Goal: Information Seeking & Learning: Learn about a topic

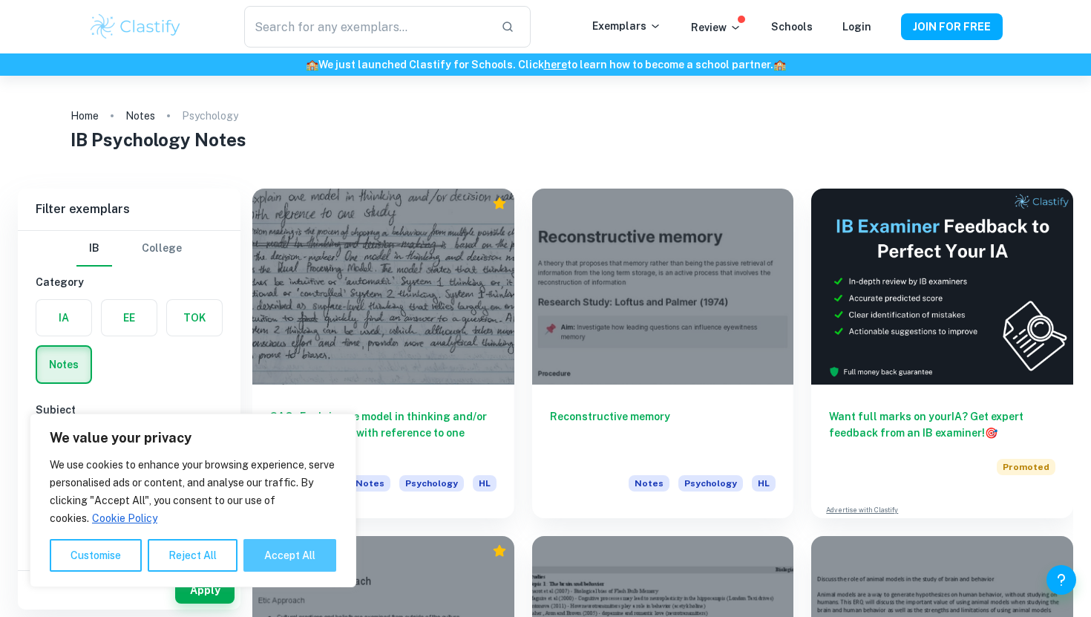
click at [305, 556] on button "Accept All" at bounding box center [289, 555] width 93 height 33
checkbox input "true"
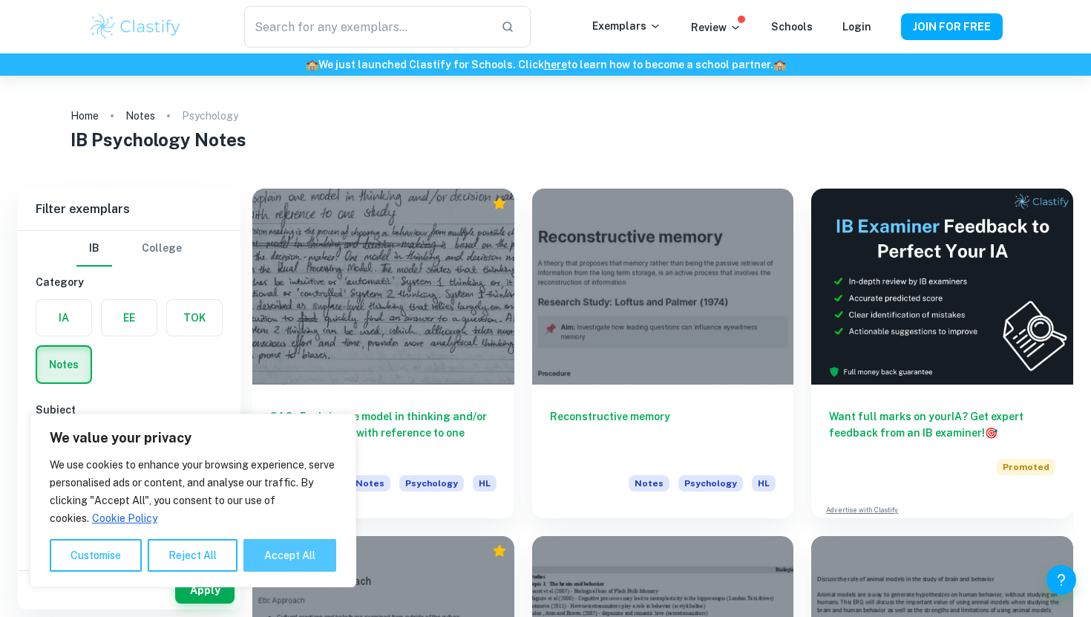
checkbox input "true"
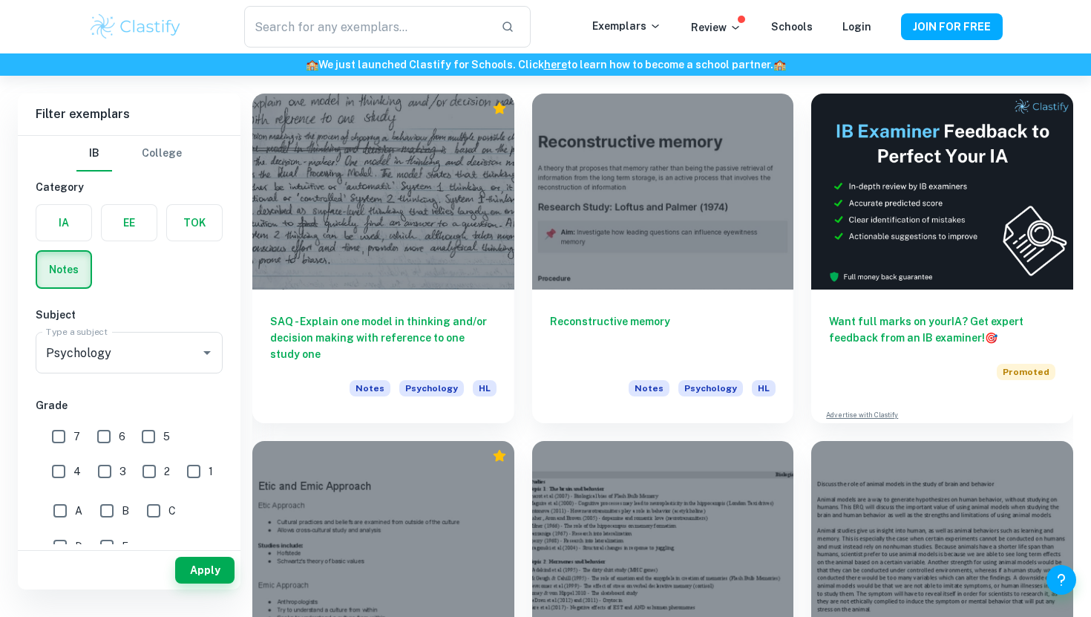
scroll to position [96, 0]
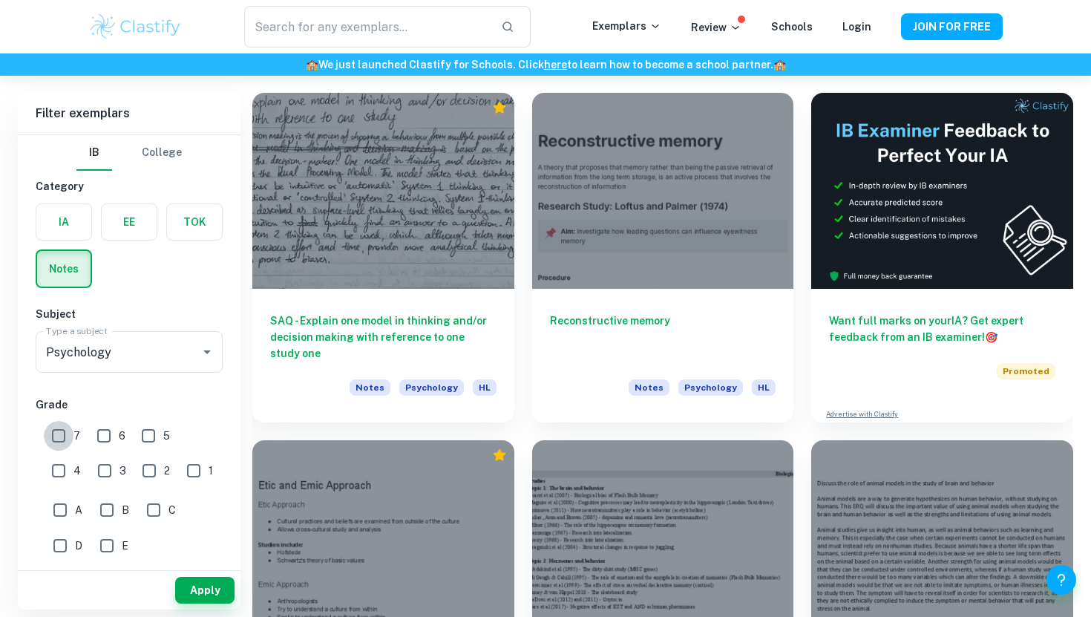
click at [59, 439] on input "7" at bounding box center [59, 436] width 30 height 30
checkbox input "true"
click at [202, 585] on button "Apply" at bounding box center [204, 589] width 59 height 27
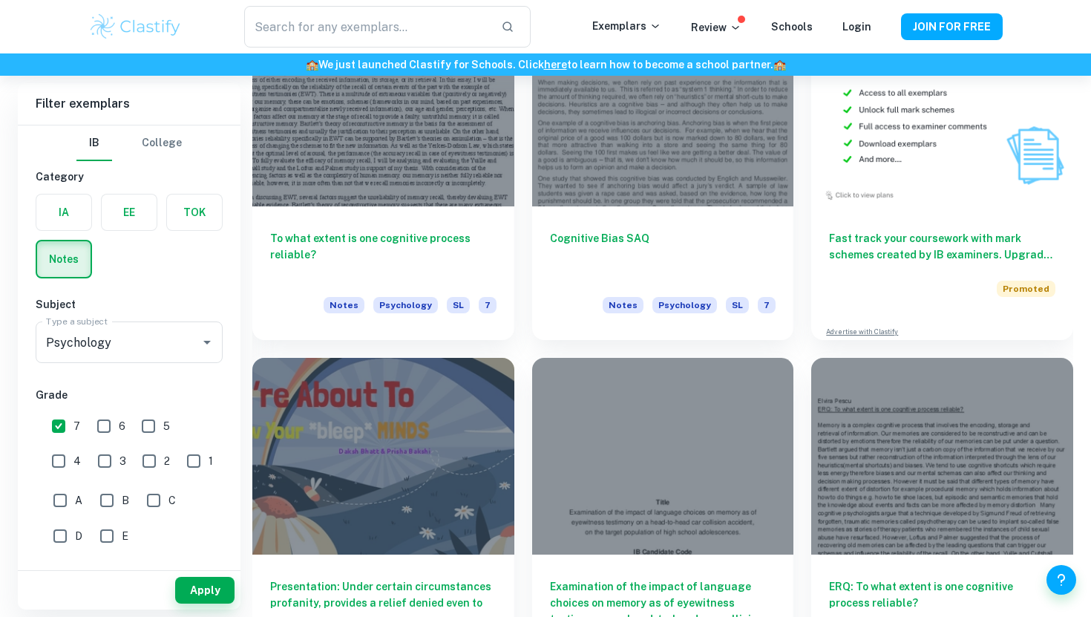
scroll to position [4369, 0]
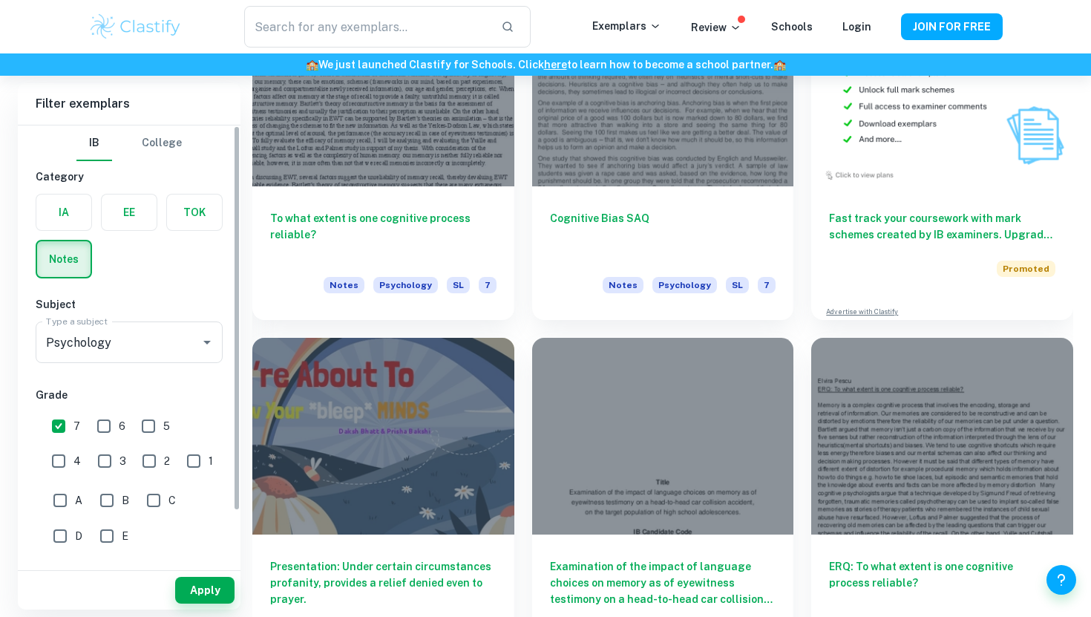
click at [183, 271] on div "IA EE TOK Notes" at bounding box center [125, 231] width 196 height 93
click at [160, 347] on input "Psychology" at bounding box center [108, 342] width 132 height 28
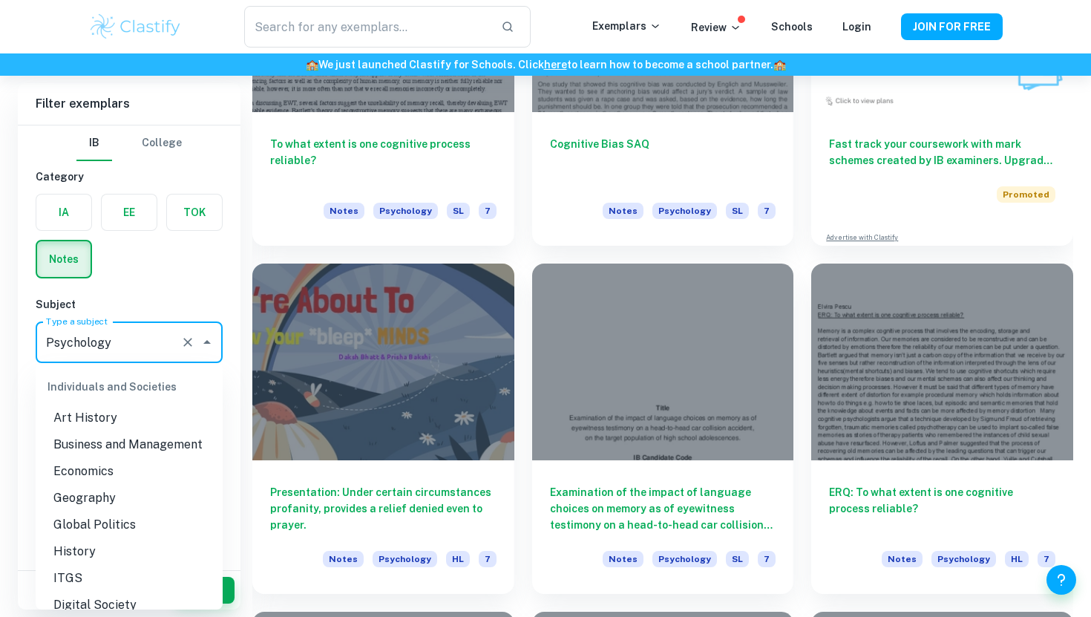
scroll to position [1307, 0]
click at [154, 496] on li "Geography" at bounding box center [129, 500] width 187 height 27
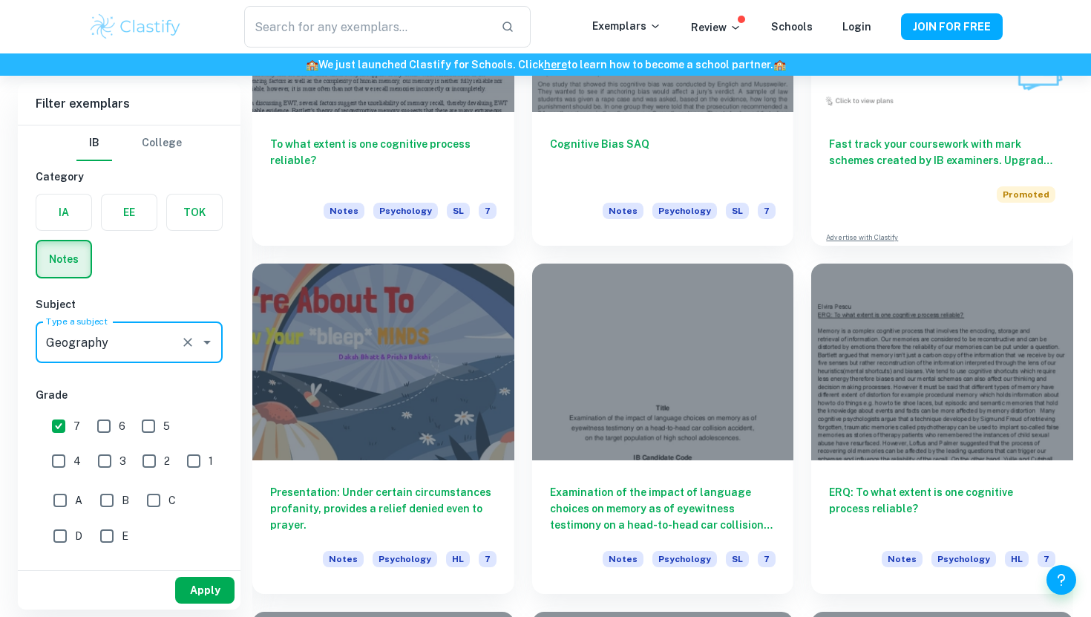
click at [198, 587] on button "Apply" at bounding box center [204, 589] width 59 height 27
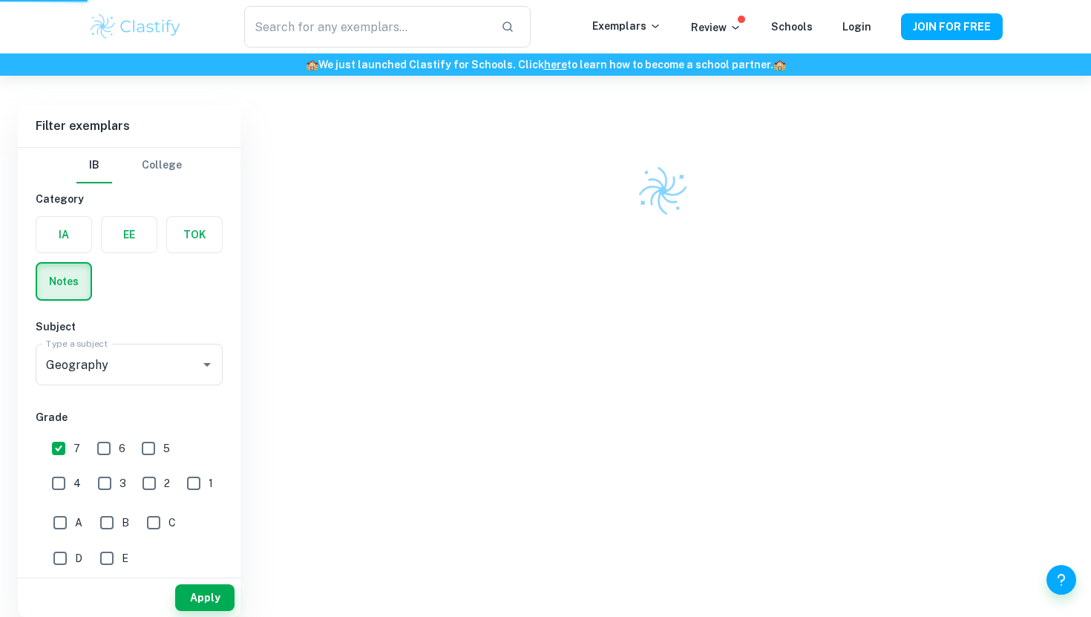
scroll to position [76, 0]
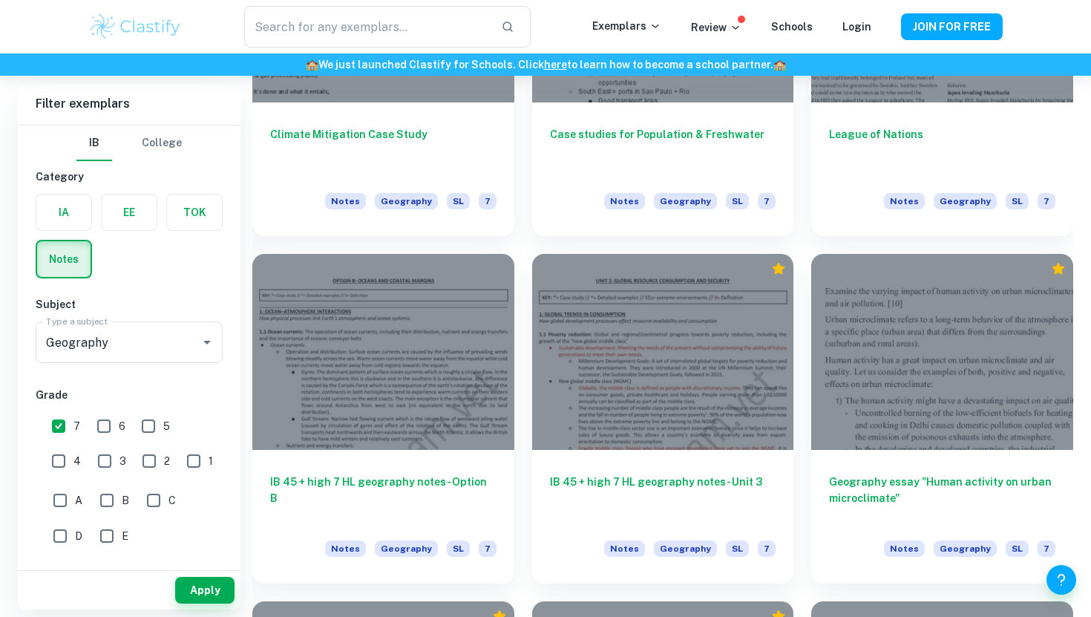
scroll to position [1327, 0]
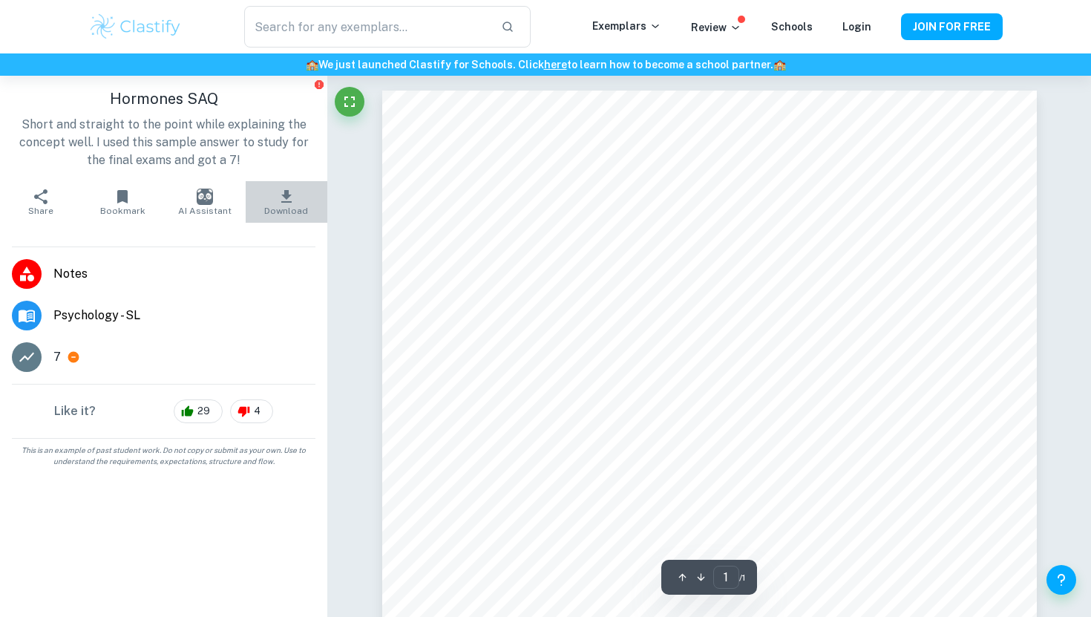
click at [294, 200] on icon "button" at bounding box center [286, 197] width 18 height 18
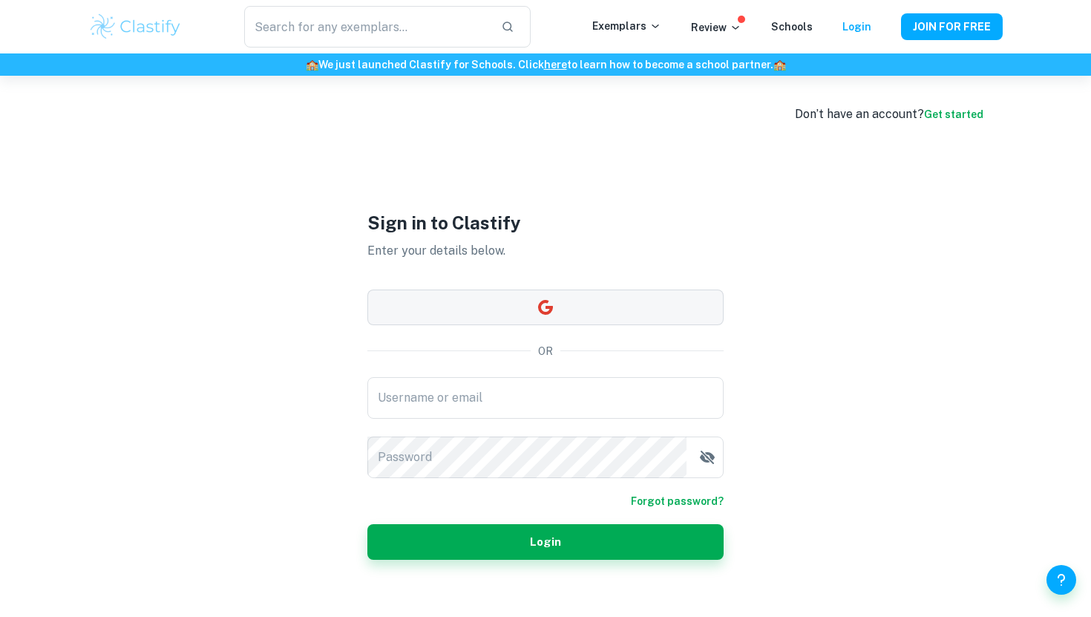
click at [474, 302] on button "button" at bounding box center [545, 307] width 356 height 36
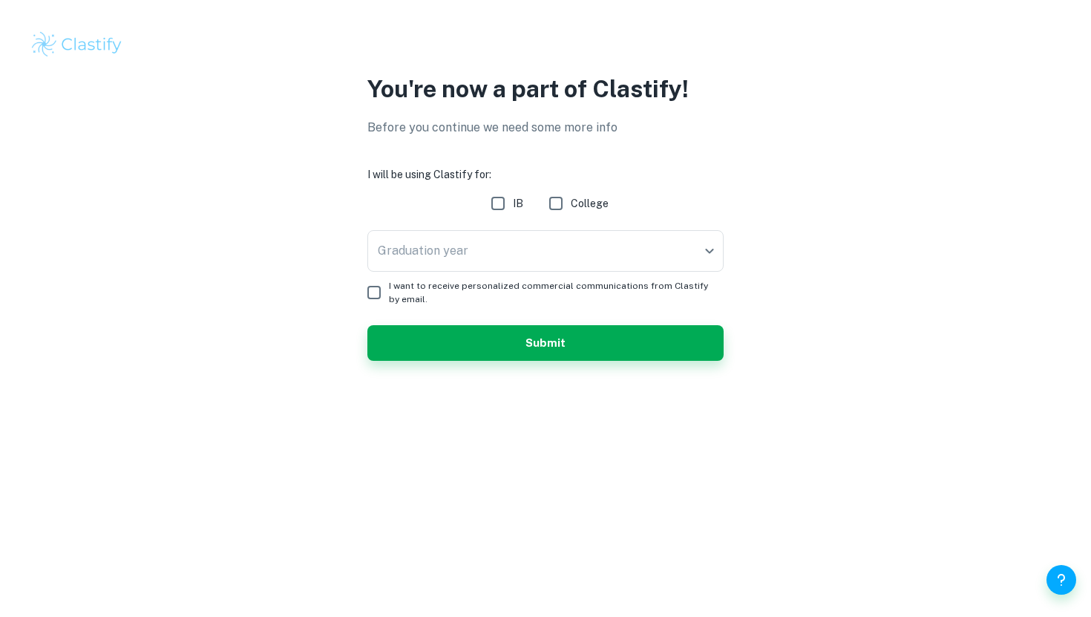
click at [499, 199] on input "IB" at bounding box center [498, 203] width 30 height 30
checkbox input "true"
click at [505, 251] on body "We value your privacy We use cookies to enhance your browsing experience, serve…" at bounding box center [545, 308] width 1091 height 617
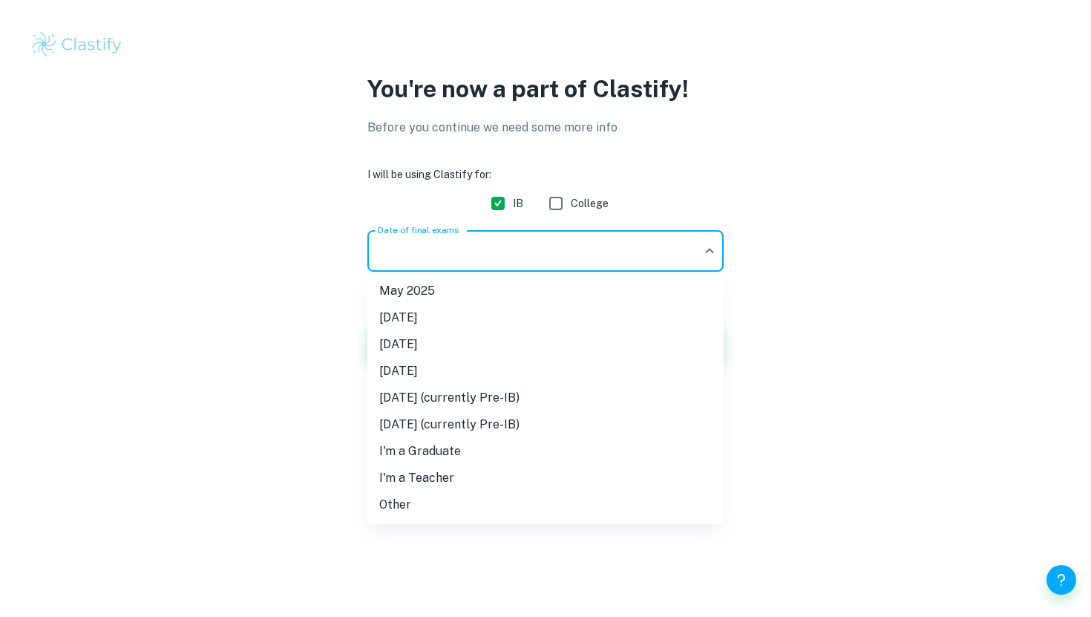
click at [499, 370] on li "November 2026" at bounding box center [545, 371] width 356 height 27
type input "N26"
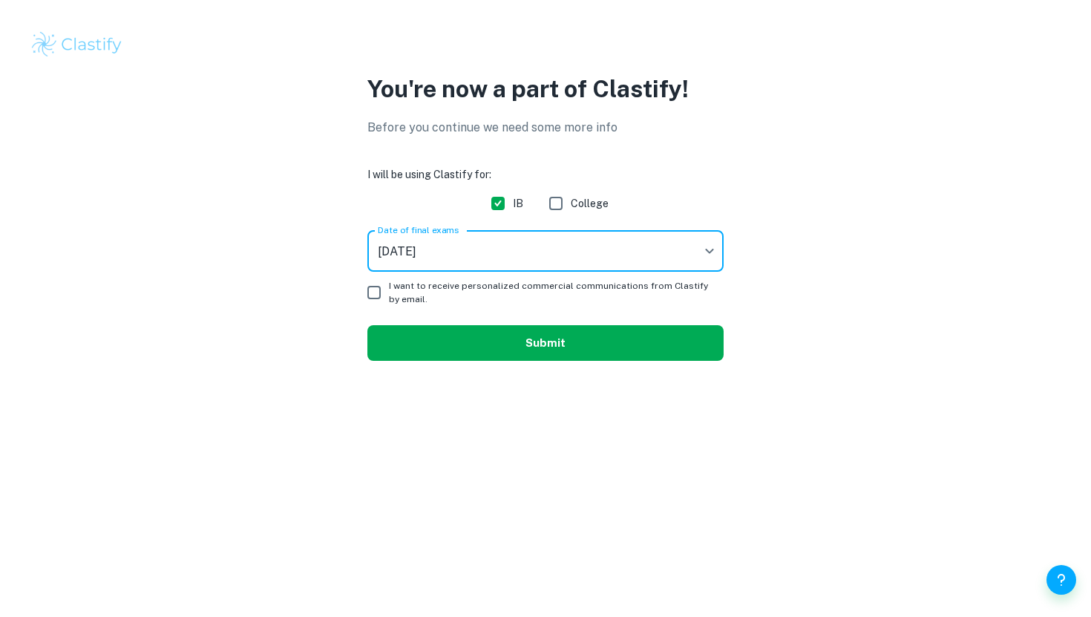
click at [518, 344] on button "Submit" at bounding box center [545, 343] width 356 height 36
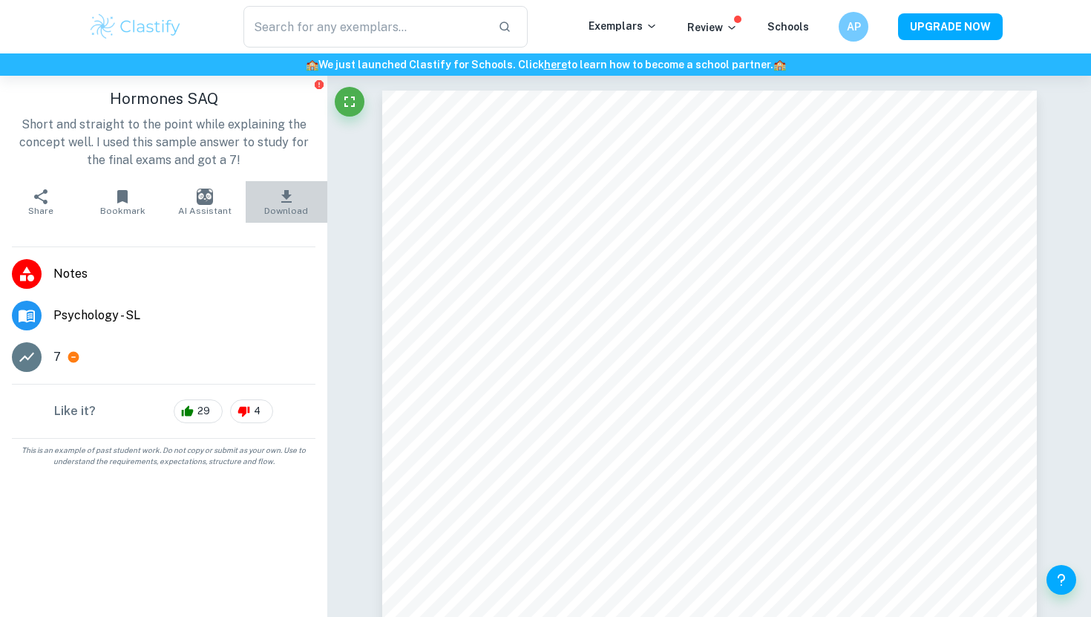
click at [282, 200] on icon "button" at bounding box center [286, 197] width 18 height 18
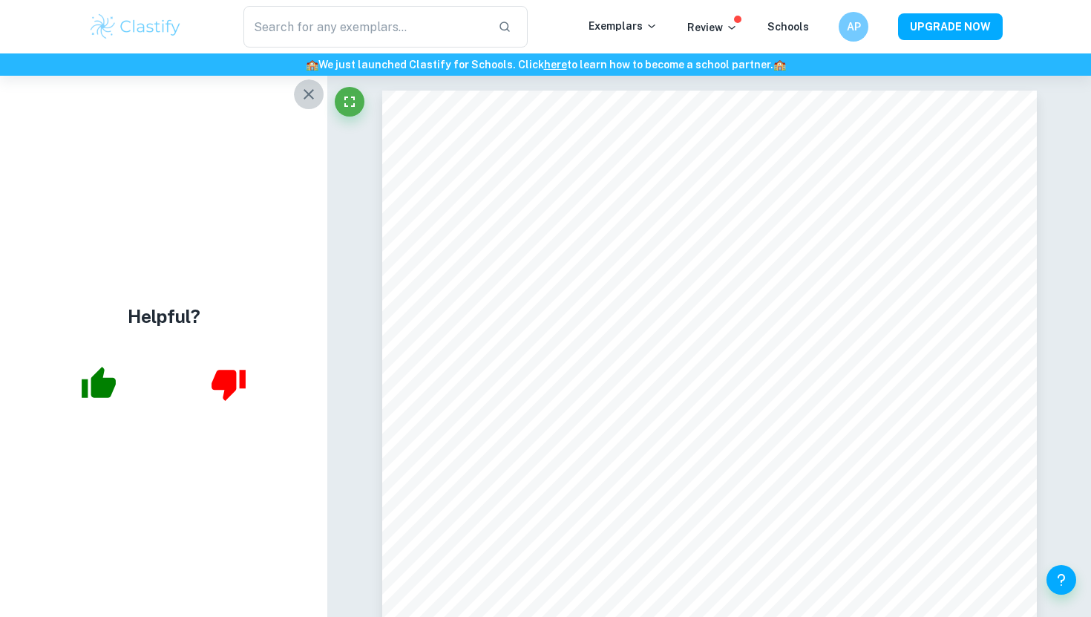
click at [307, 96] on icon "button" at bounding box center [308, 94] width 10 height 10
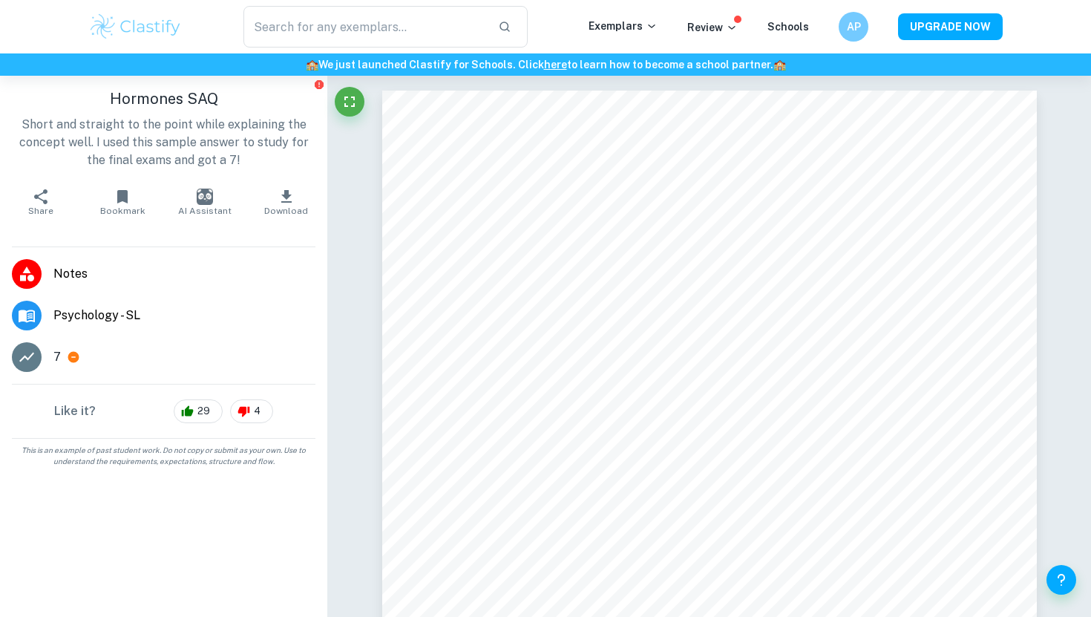
click at [284, 190] on icon "button" at bounding box center [286, 196] width 10 height 13
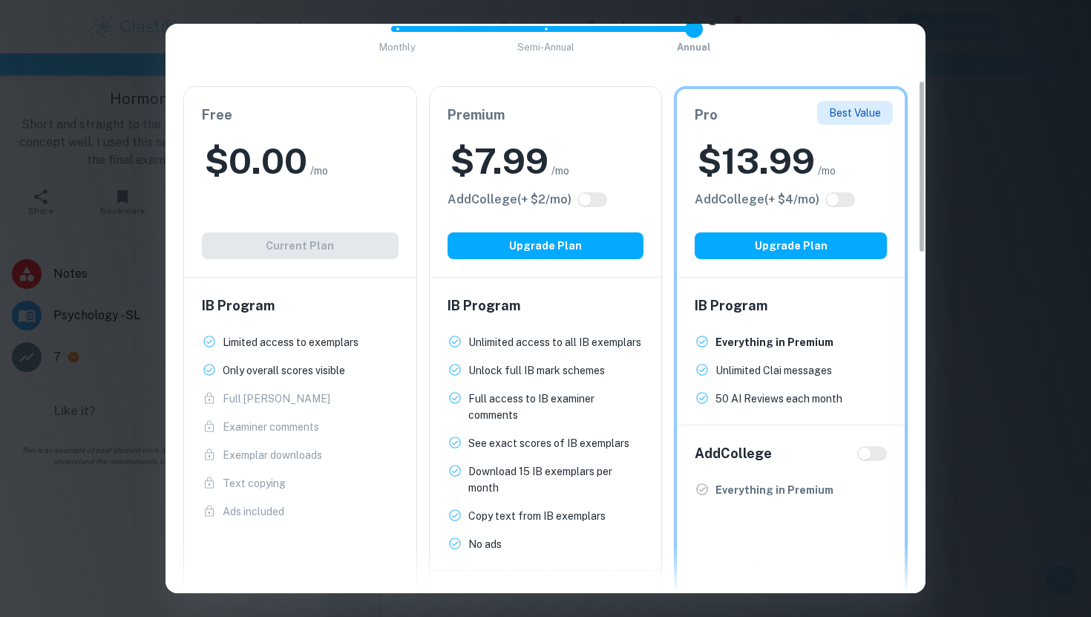
scroll to position [188, 0]
click at [1047, 123] on div "Easily Ace Your IB Coursework & Crush College Essays. Get Clastify Premium Get …" at bounding box center [545, 308] width 1091 height 617
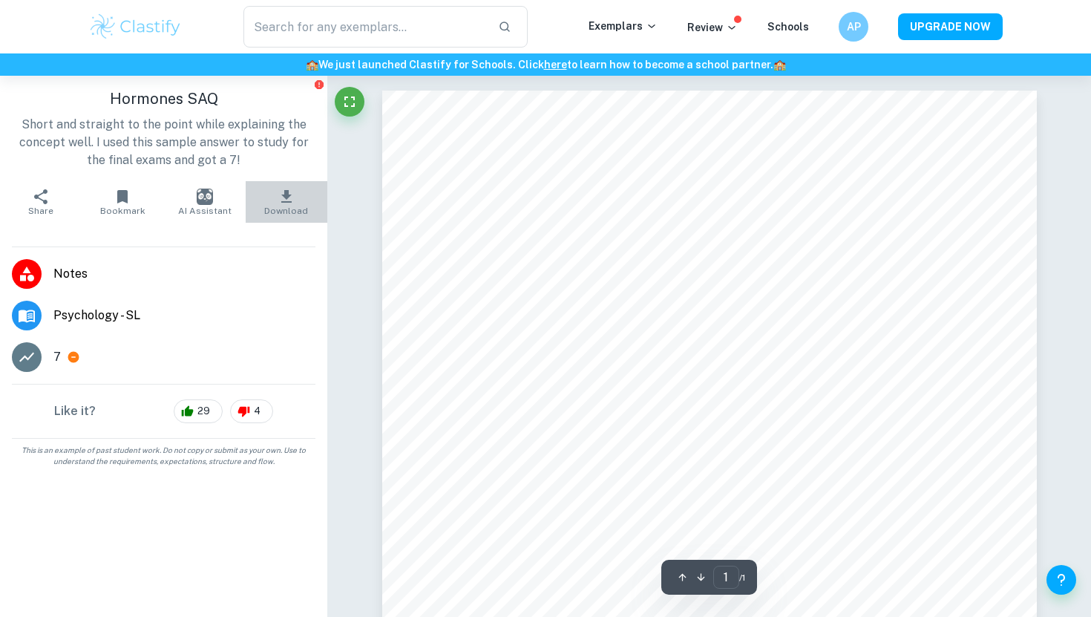
click at [296, 204] on button "Download" at bounding box center [287, 202] width 82 height 42
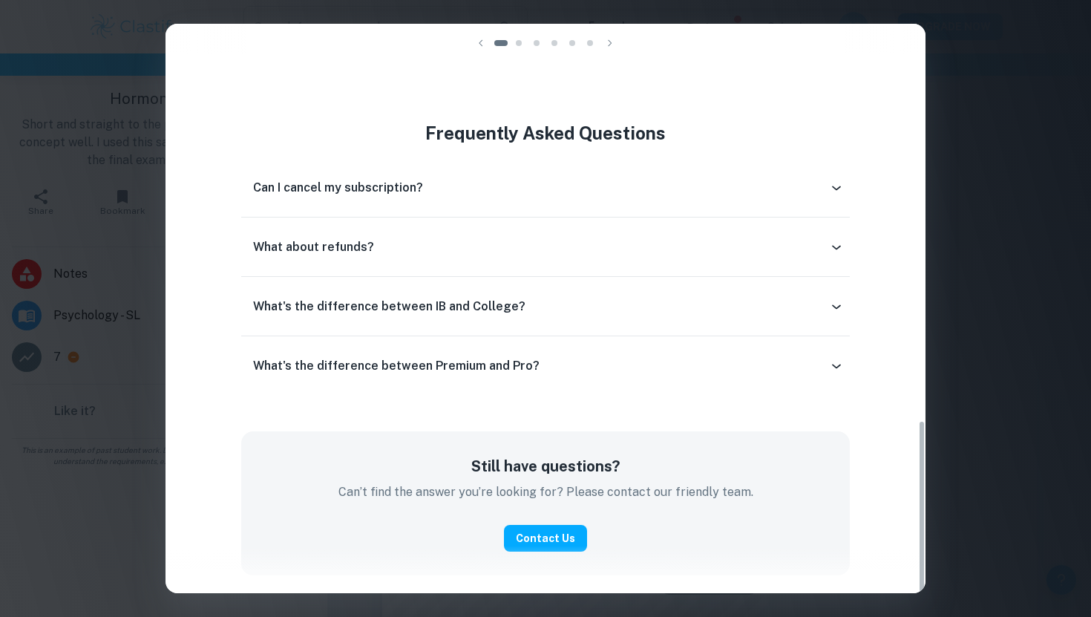
scroll to position [10, 0]
click at [1039, 64] on div "Easily Ace Your IB Coursework & Crush College Essays. Get Clastify Premium Get …" at bounding box center [545, 308] width 1091 height 617
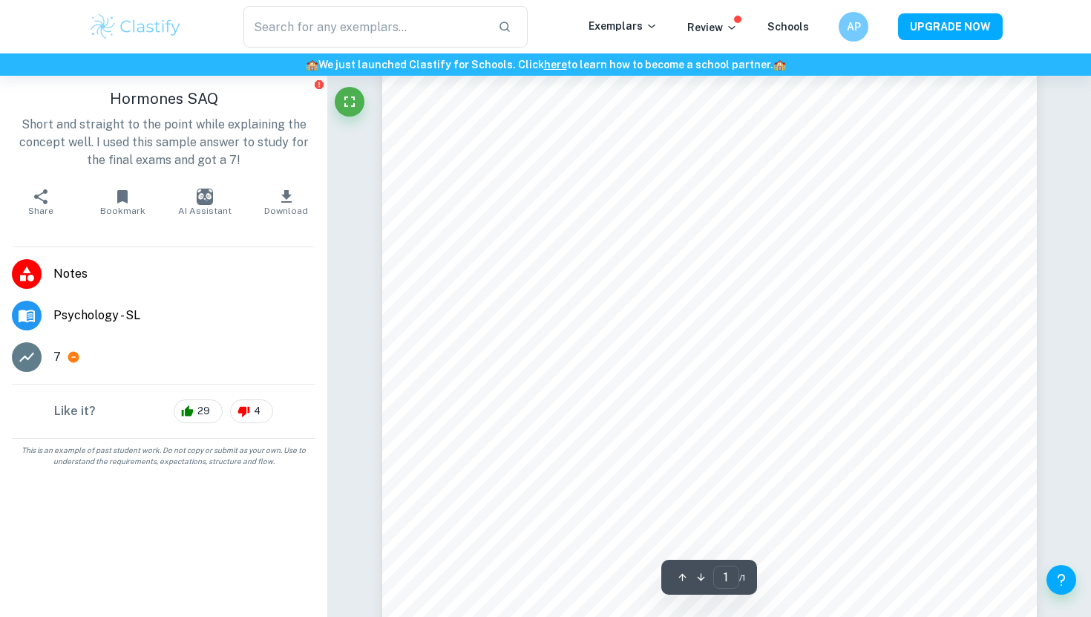
scroll to position [79, 0]
click at [348, 107] on icon "Fullscreen" at bounding box center [350, 102] width 18 height 18
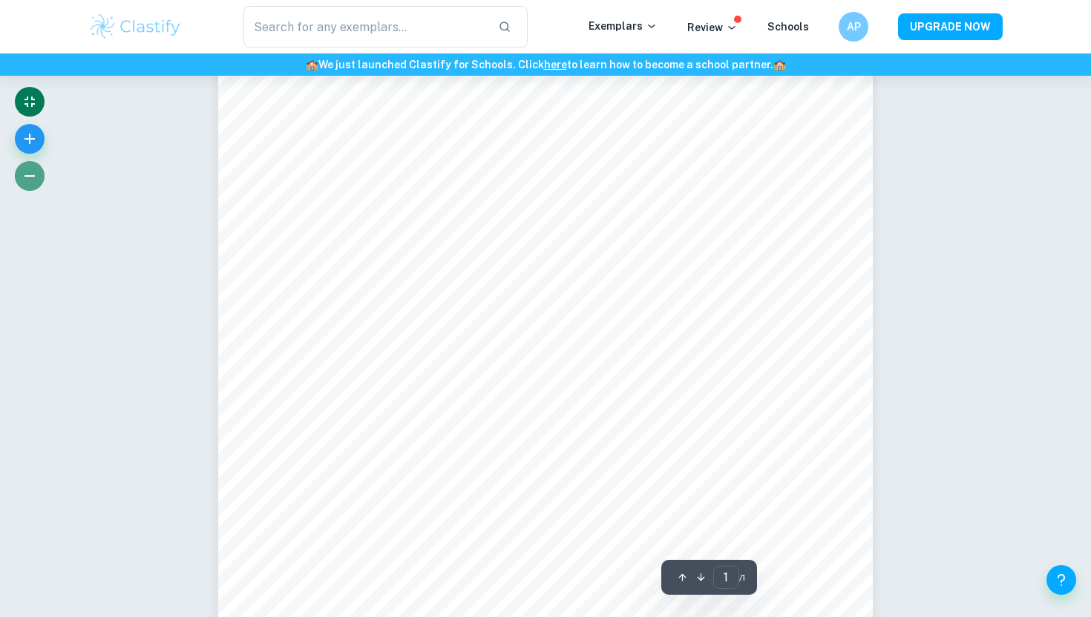
click at [17, 171] on button "button" at bounding box center [30, 176] width 30 height 30
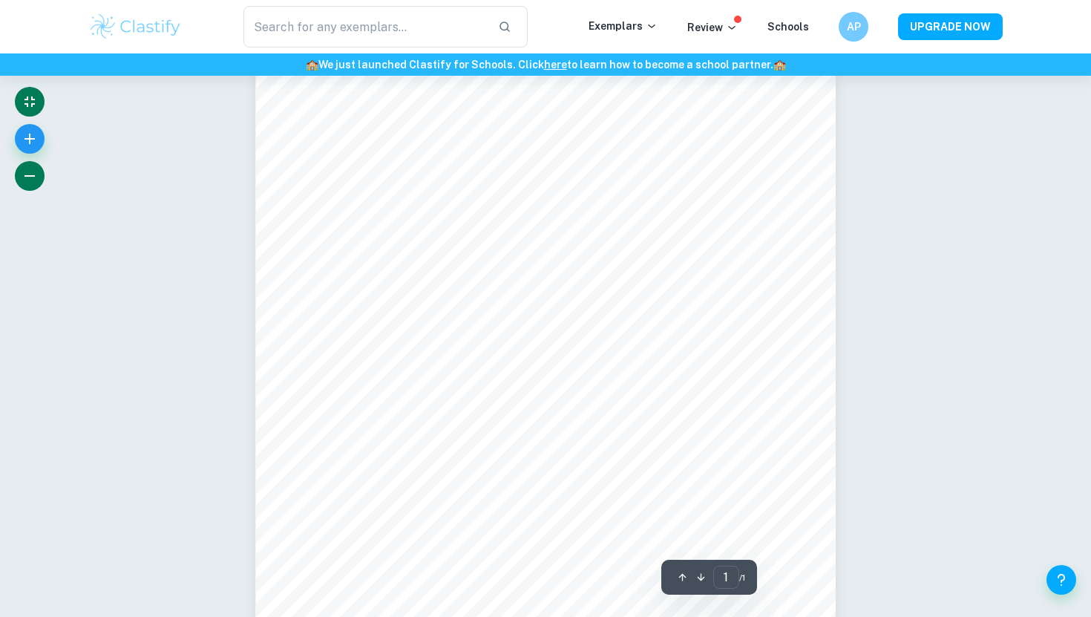
click at [27, 173] on icon "button" at bounding box center [30, 176] width 18 height 18
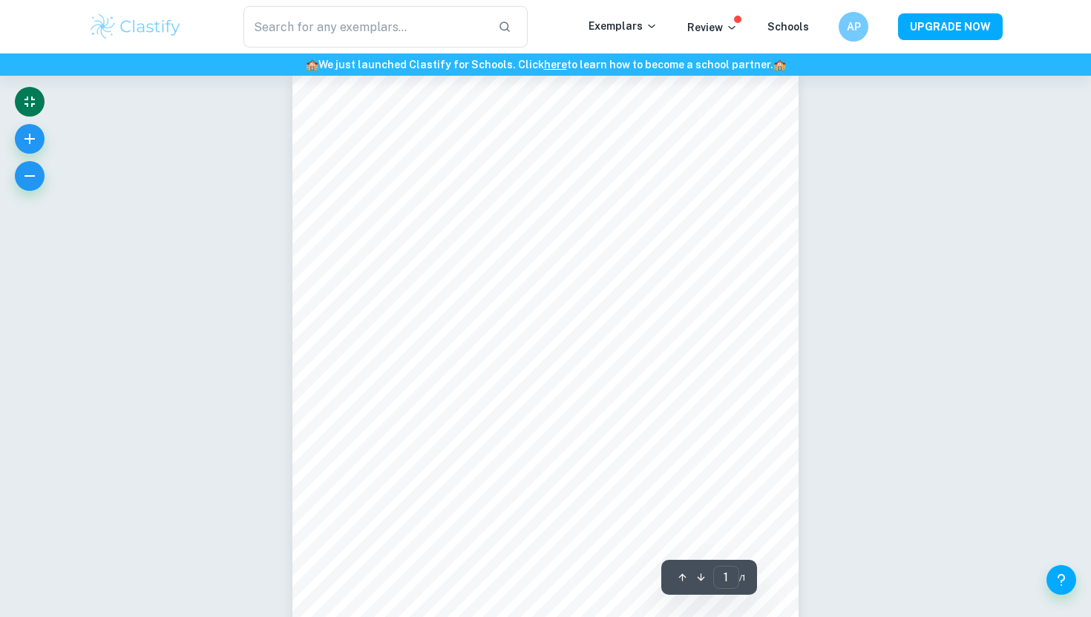
scroll to position [0, 0]
click at [35, 98] on icon "Exit fullscreen" at bounding box center [30, 102] width 18 height 18
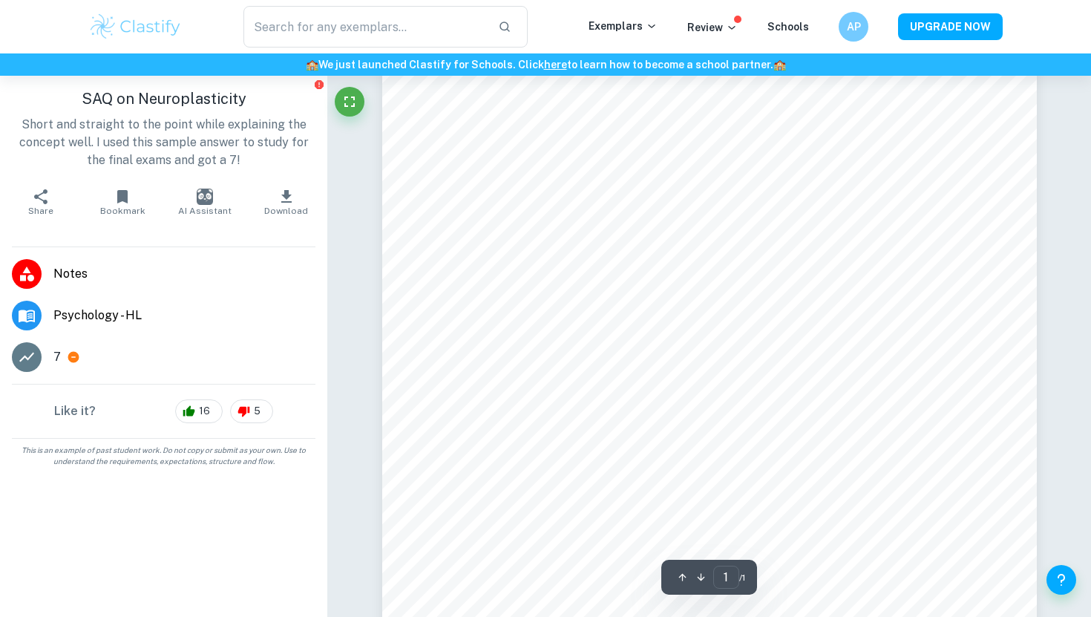
scroll to position [33, 0]
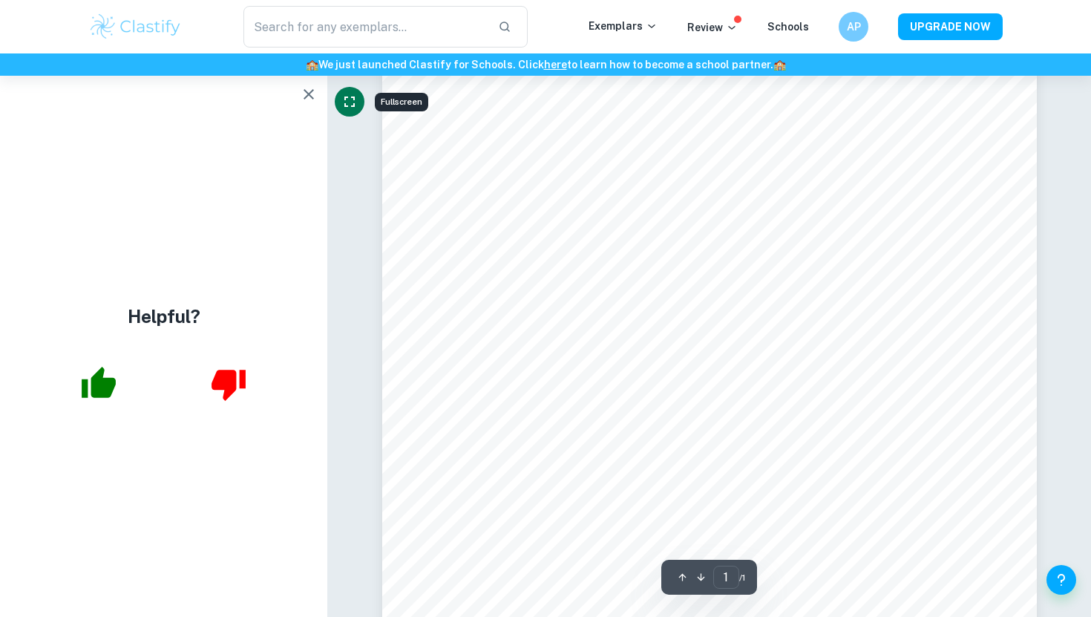
click at [351, 96] on icon "Fullscreen" at bounding box center [350, 102] width 18 height 18
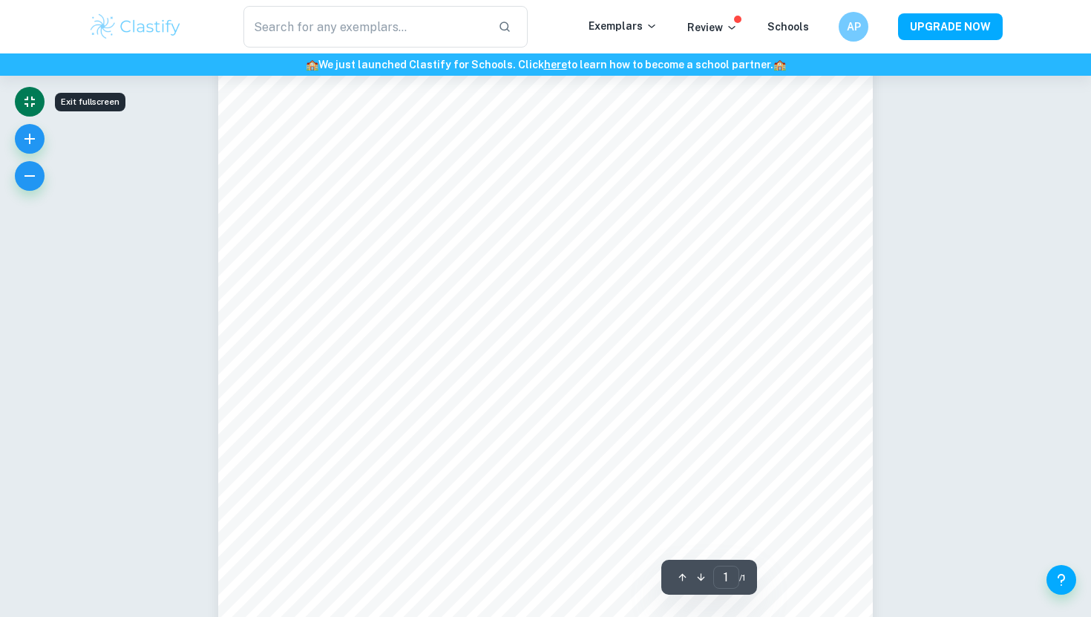
scroll to position [43, 0]
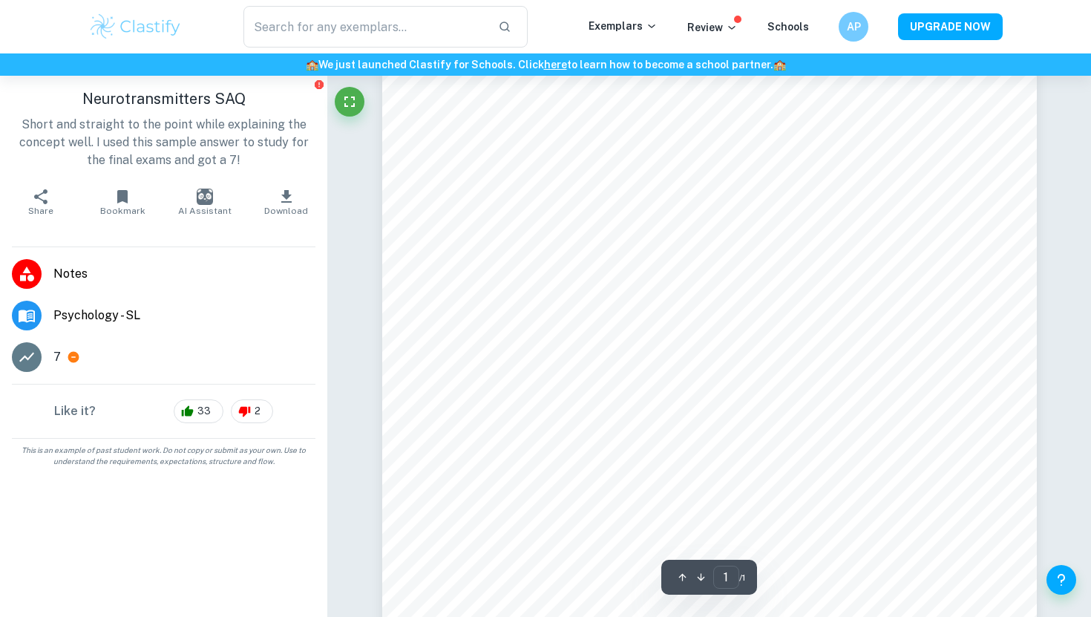
scroll to position [88, 0]
click at [343, 103] on icon "Fullscreen" at bounding box center [350, 102] width 18 height 18
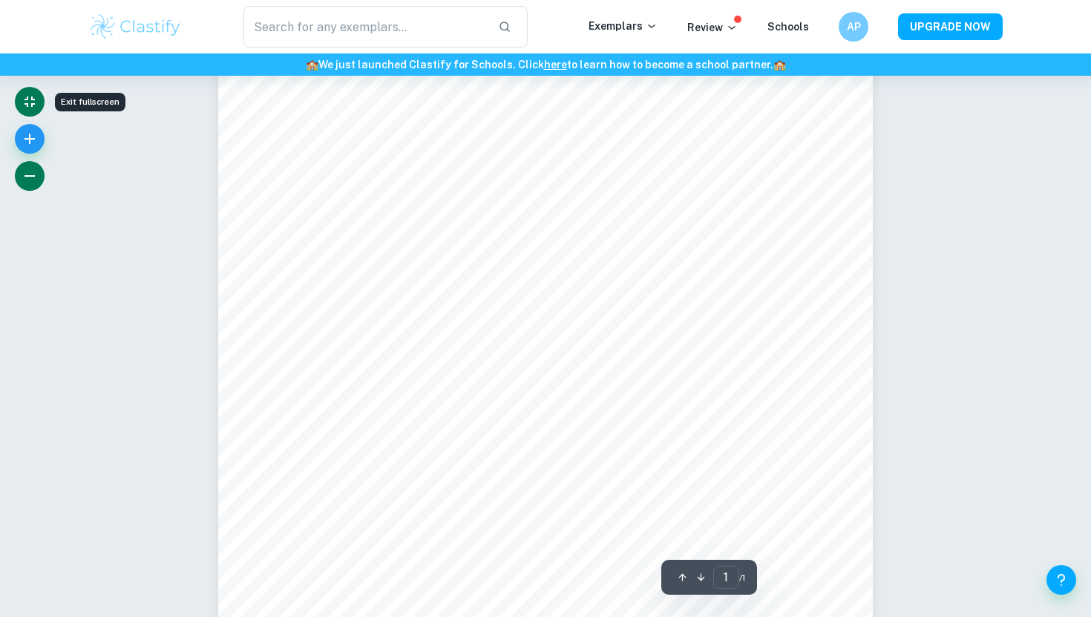
click at [32, 165] on button "button" at bounding box center [30, 176] width 30 height 30
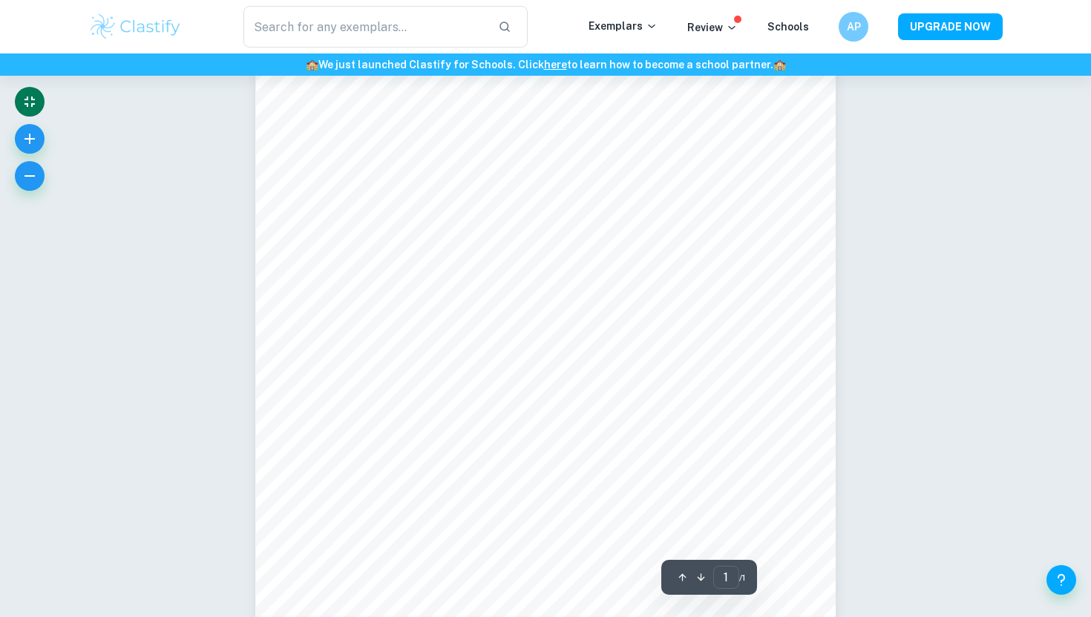
scroll to position [48, 0]
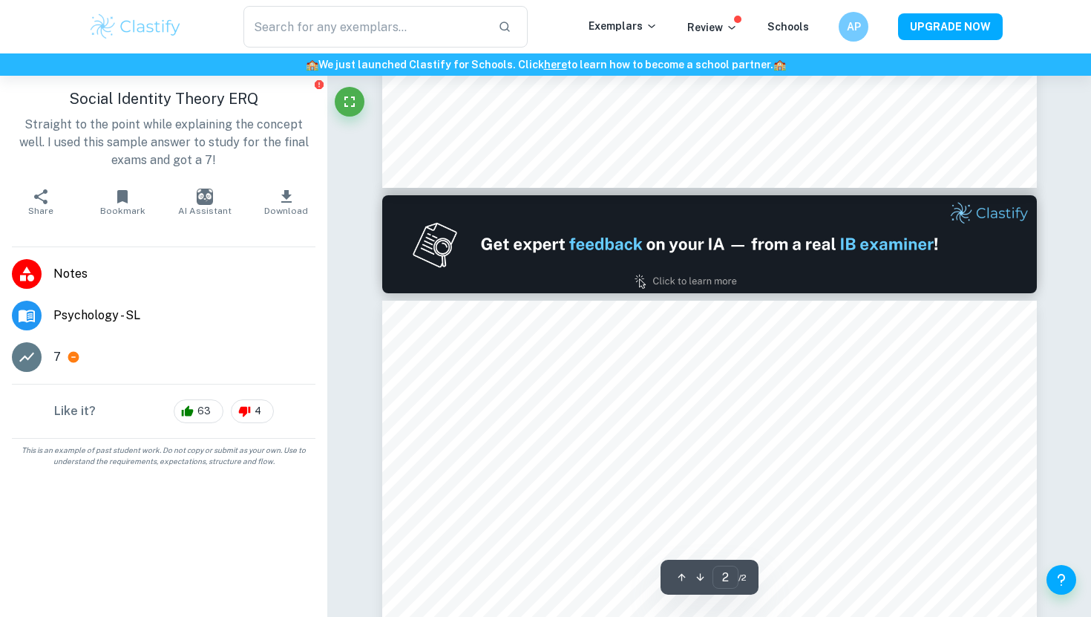
type input "1"
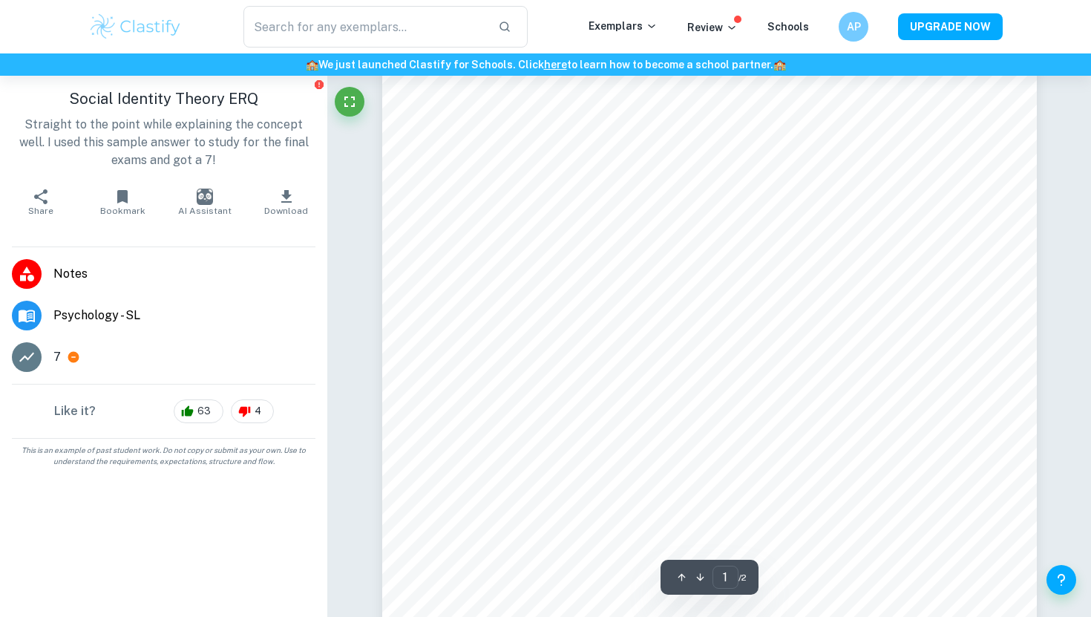
scroll to position [28, 0]
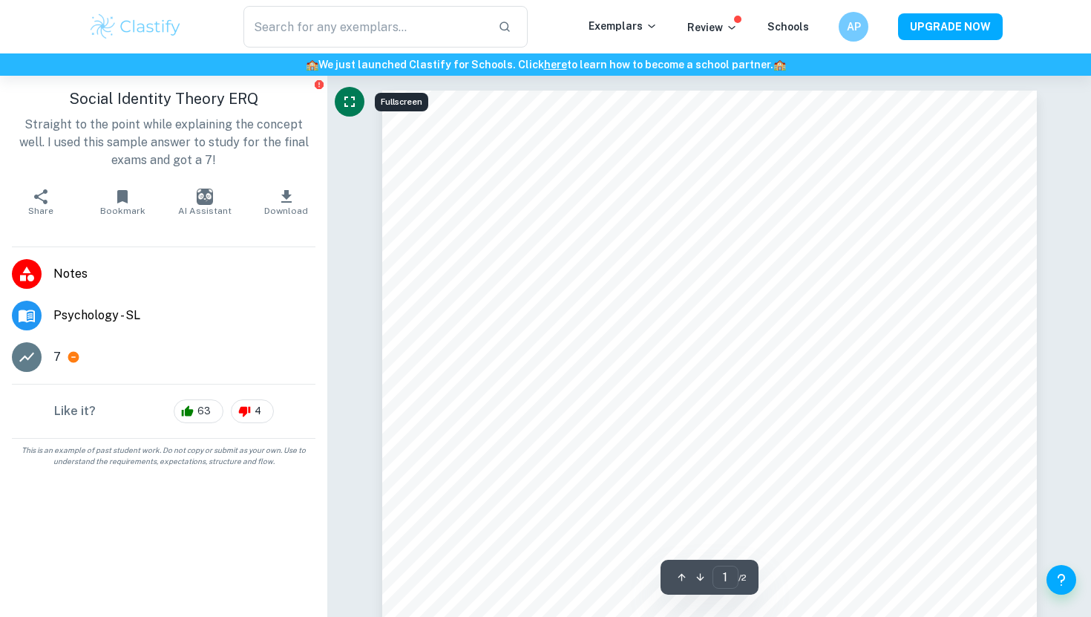
click at [347, 101] on icon "Fullscreen" at bounding box center [350, 102] width 18 height 18
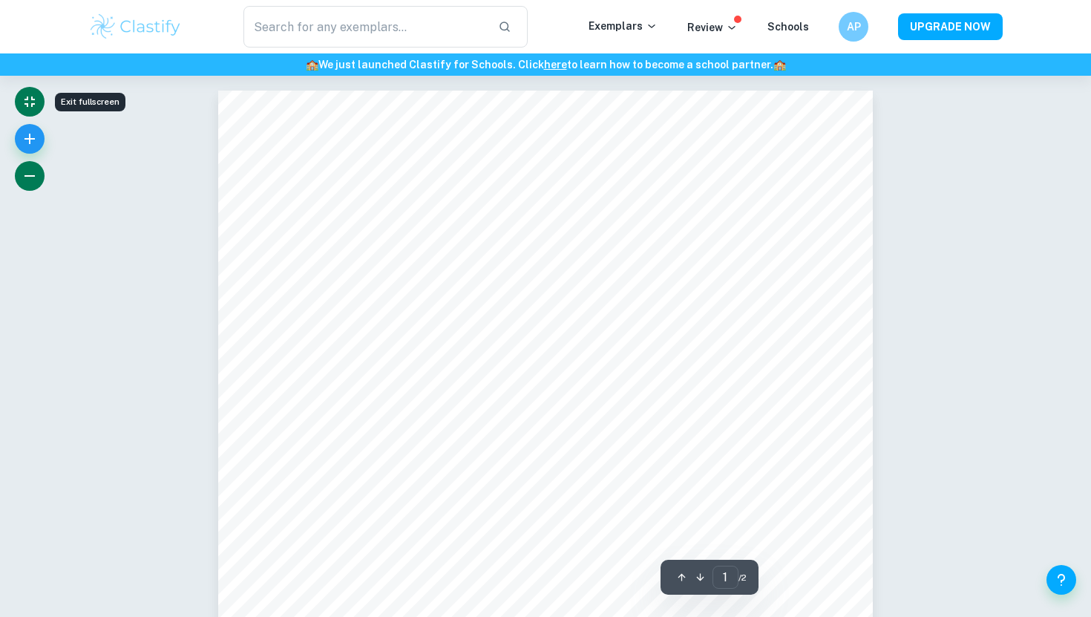
click at [30, 175] on icon "button" at bounding box center [29, 175] width 10 height 1
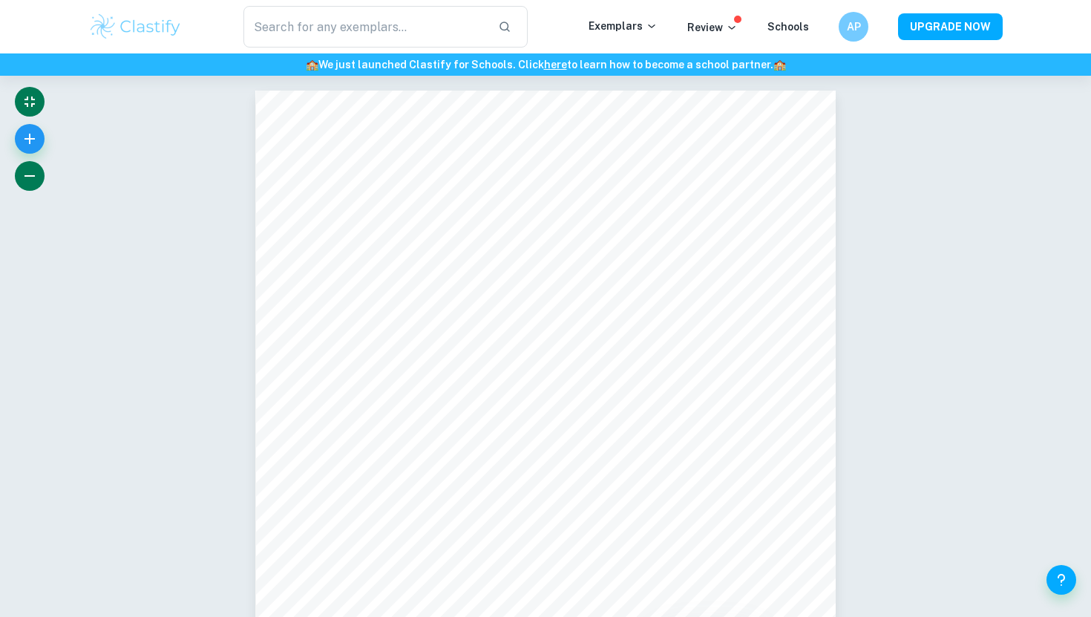
click at [30, 175] on icon "button" at bounding box center [29, 175] width 10 height 1
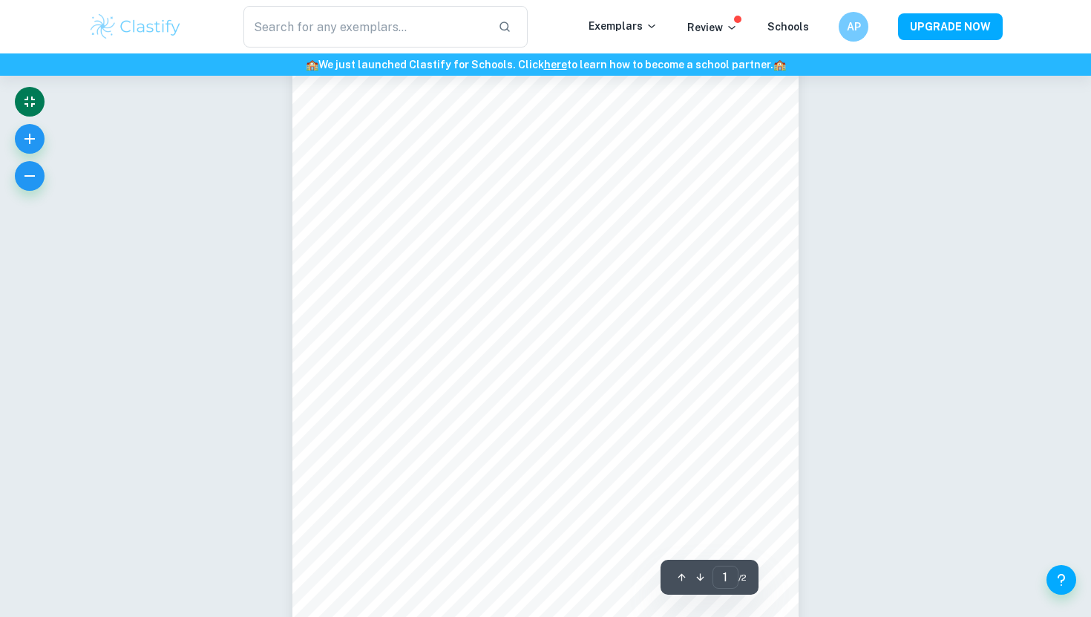
scroll to position [68, 0]
click at [43, 171] on button "button" at bounding box center [30, 176] width 30 height 30
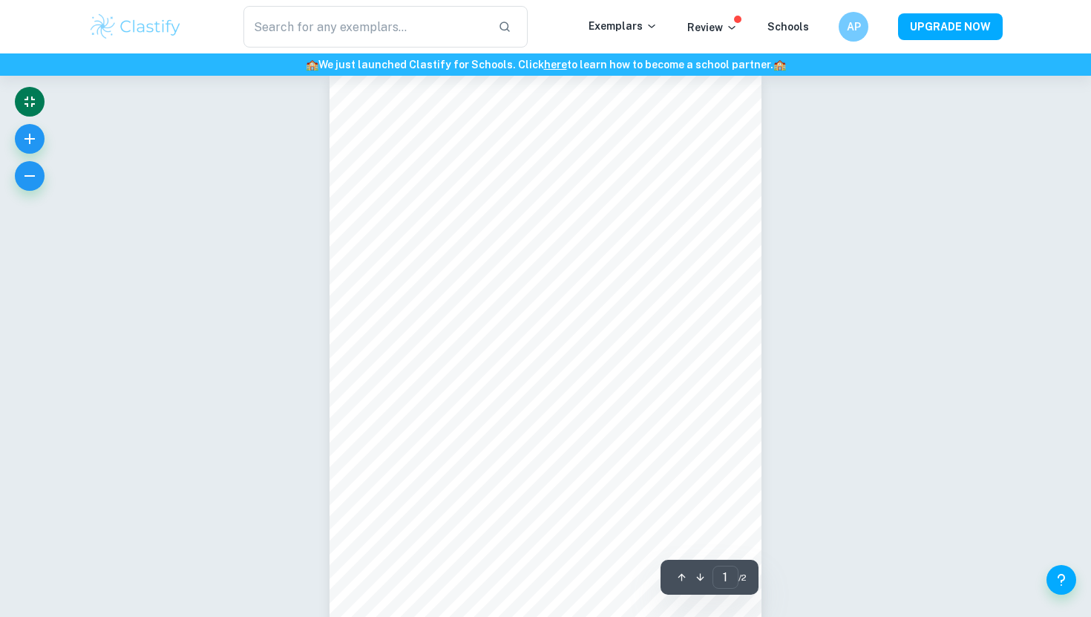
scroll to position [18, 0]
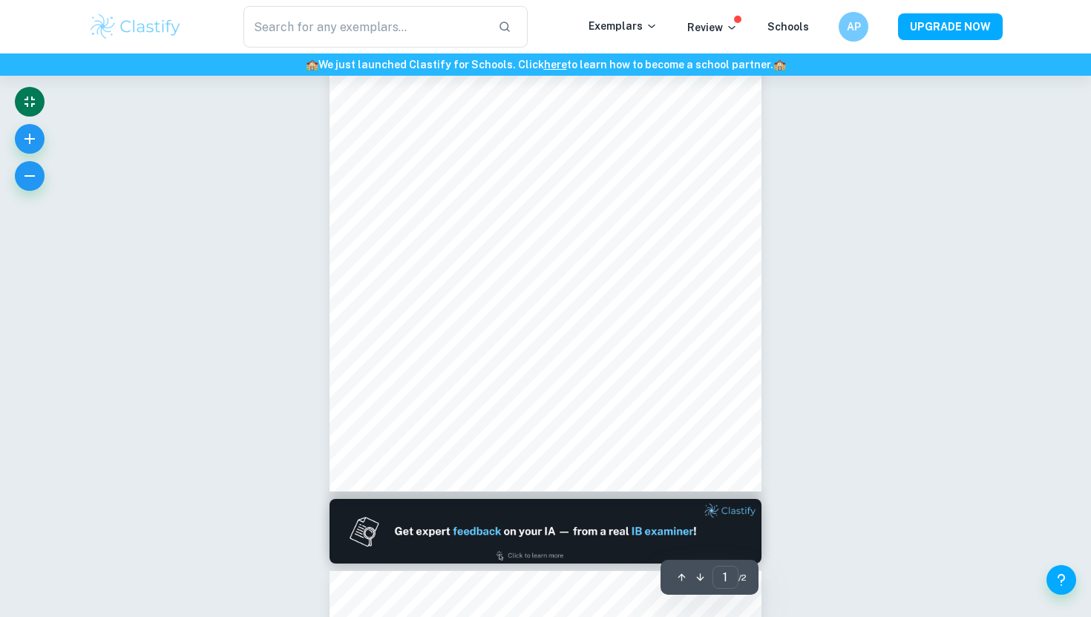
type input "2"
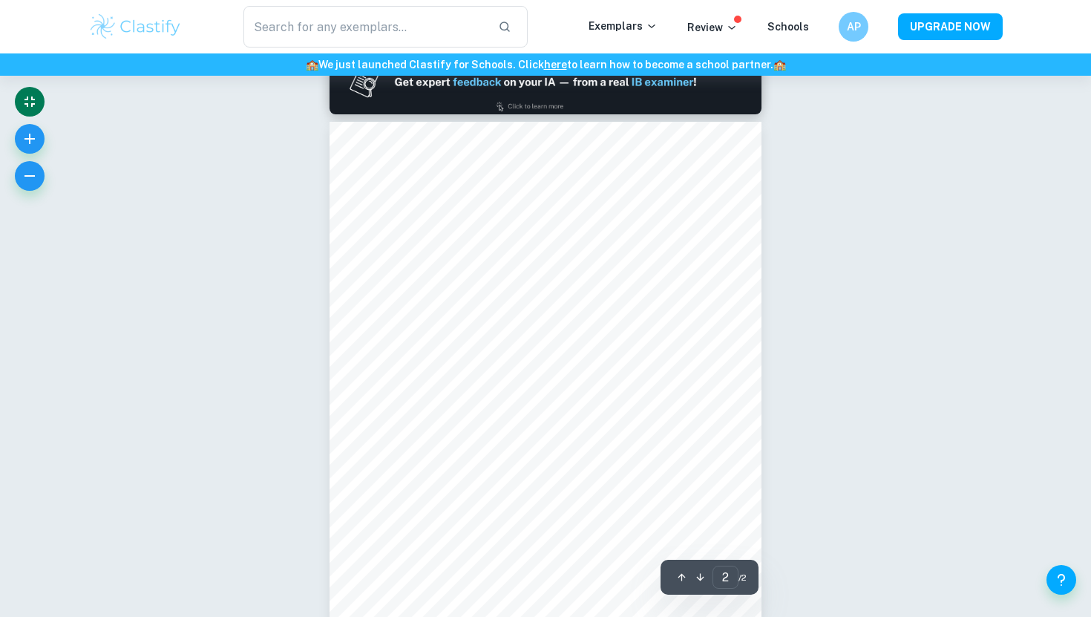
scroll to position [605, 0]
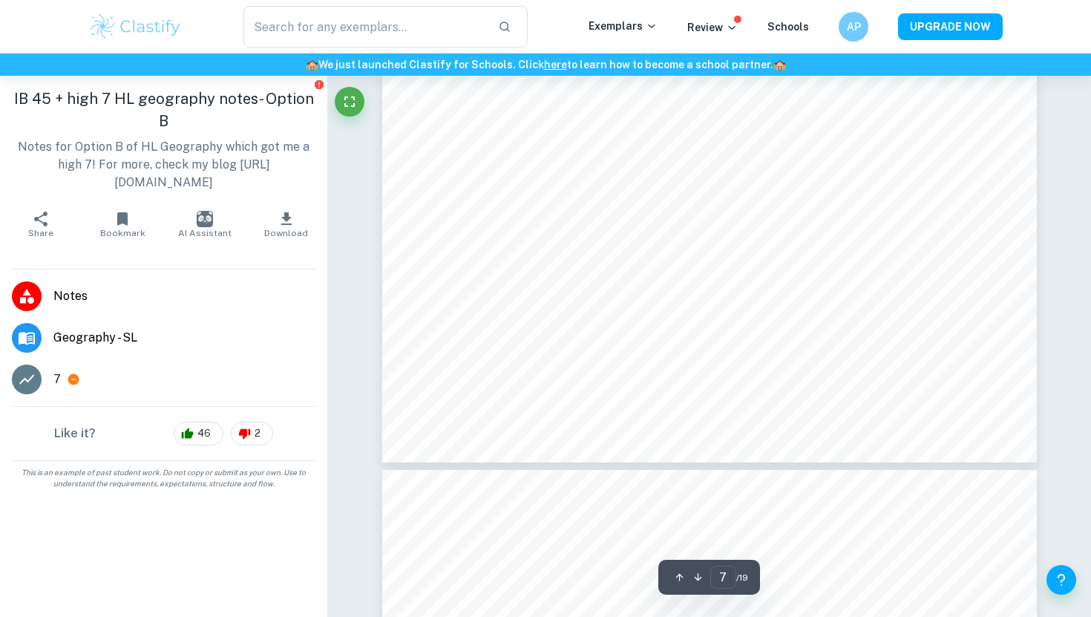
scroll to position [6366, 0]
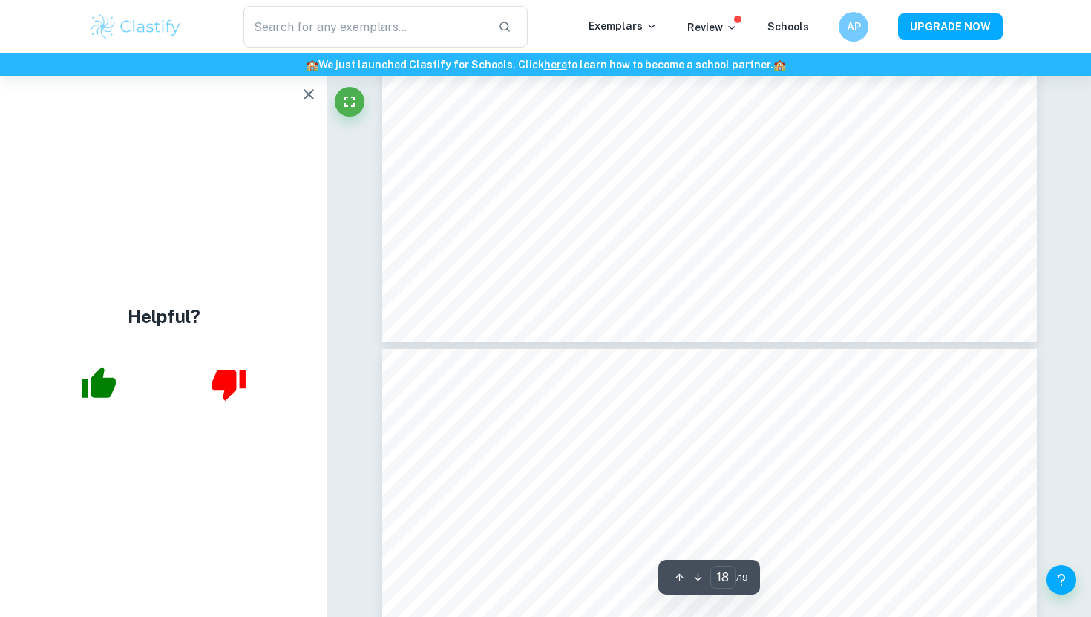
type input "19"
